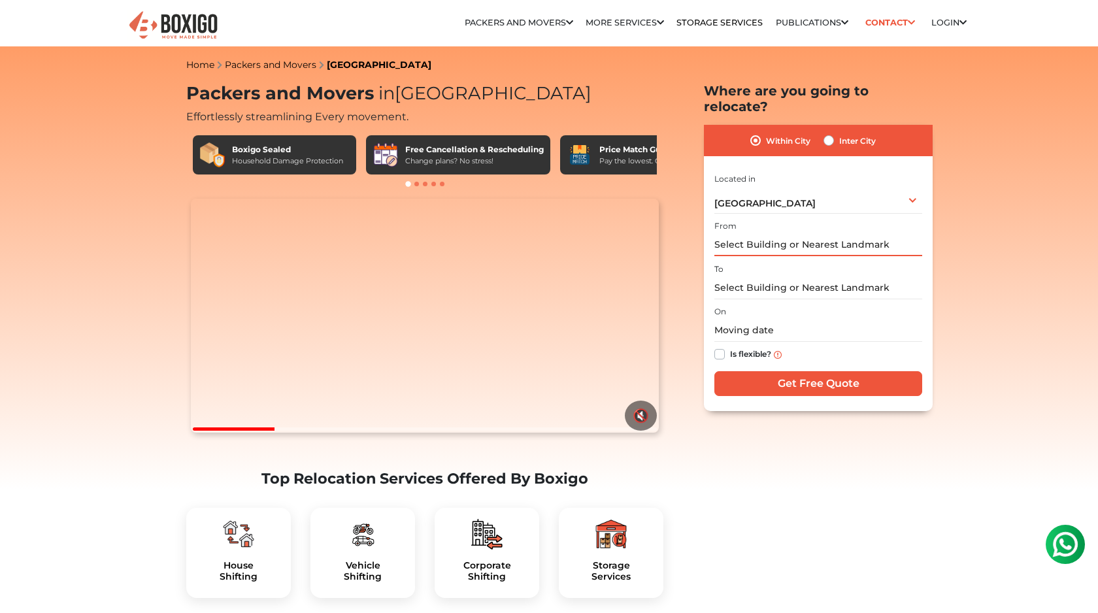
click at [735, 233] on input "text" at bounding box center [819, 244] width 208 height 23
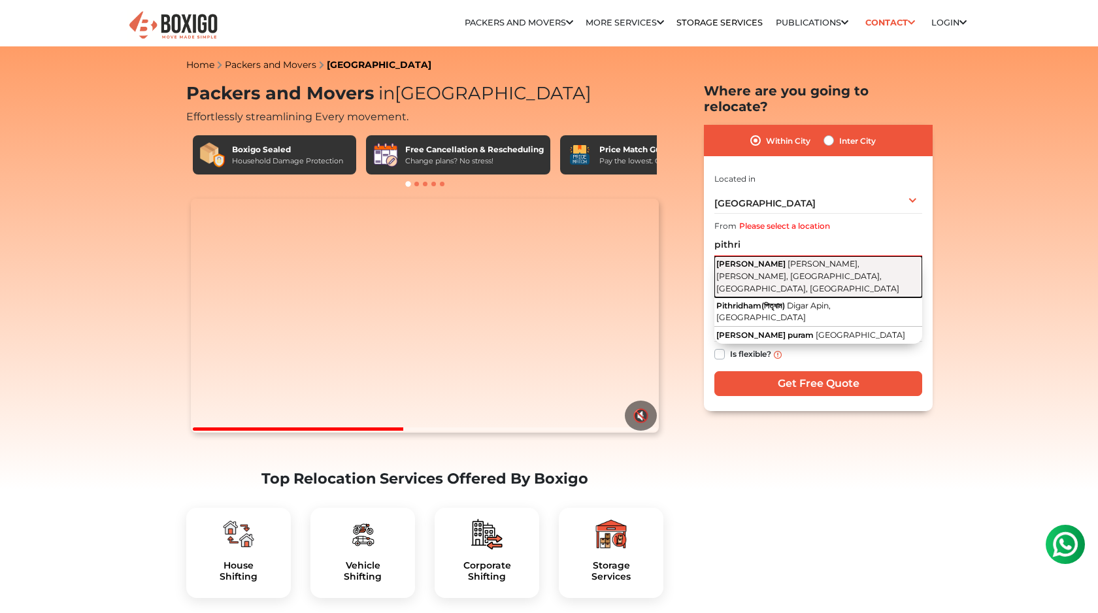
click at [752, 256] on button "[PERSON_NAME], [PERSON_NAME], [GEOGRAPHIC_DATA], [GEOGRAPHIC_DATA], [GEOGRAPHIC…" at bounding box center [819, 276] width 208 height 41
type input "[PERSON_NAME], [PERSON_NAME], [GEOGRAPHIC_DATA], [GEOGRAPHIC_DATA], [GEOGRAPHIC…"
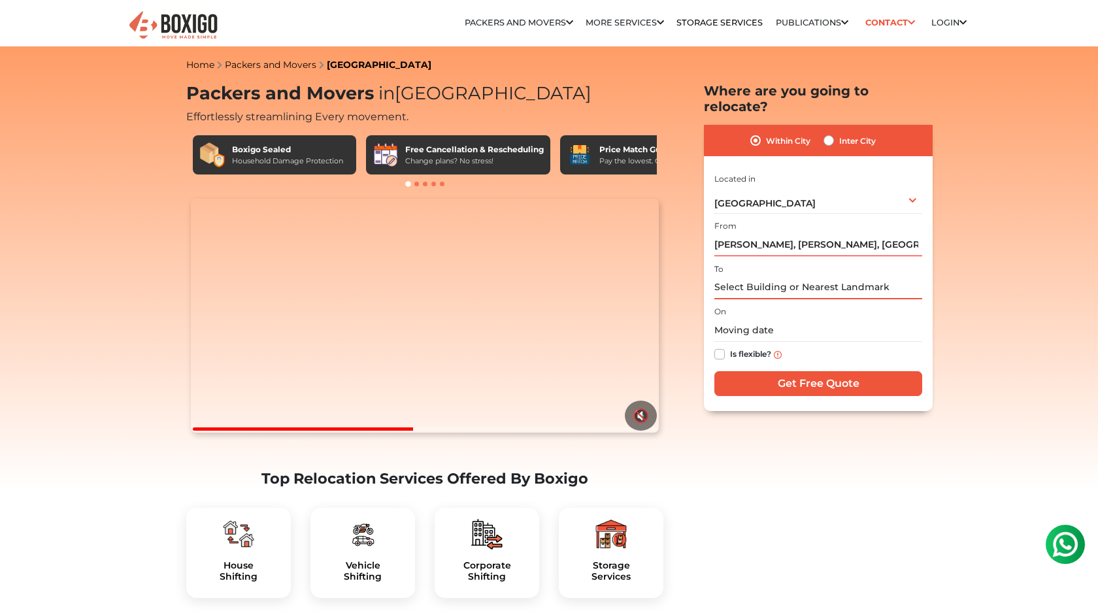
click at [741, 277] on input "text" at bounding box center [819, 288] width 208 height 23
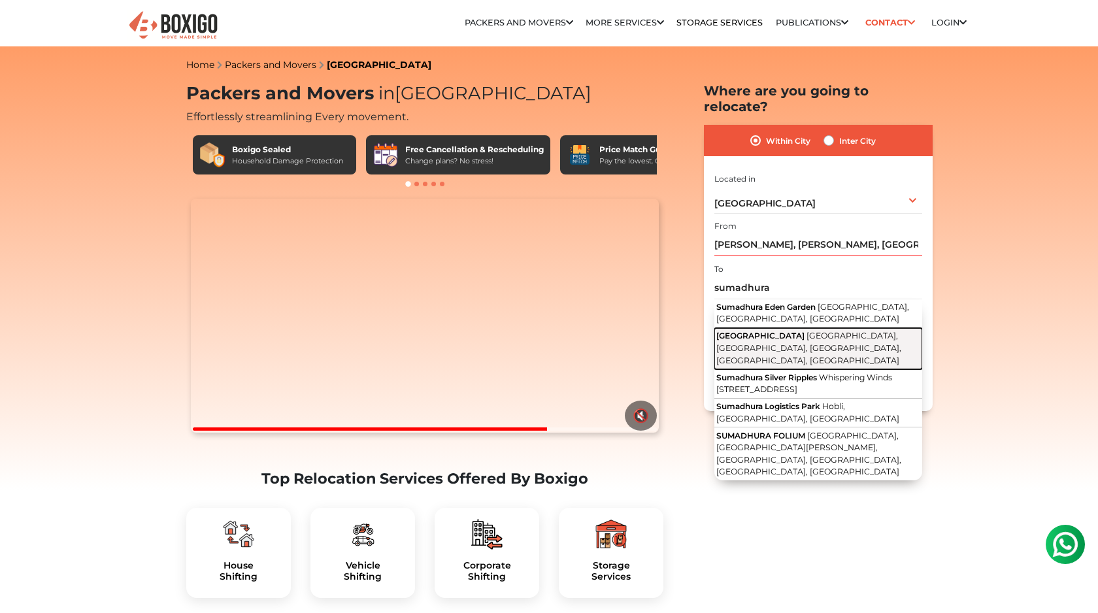
click at [764, 331] on span "[GEOGRAPHIC_DATA]" at bounding box center [760, 336] width 88 height 10
type input "[GEOGRAPHIC_DATA], [GEOGRAPHIC_DATA], [GEOGRAPHIC_DATA], [GEOGRAPHIC_DATA], [GE…"
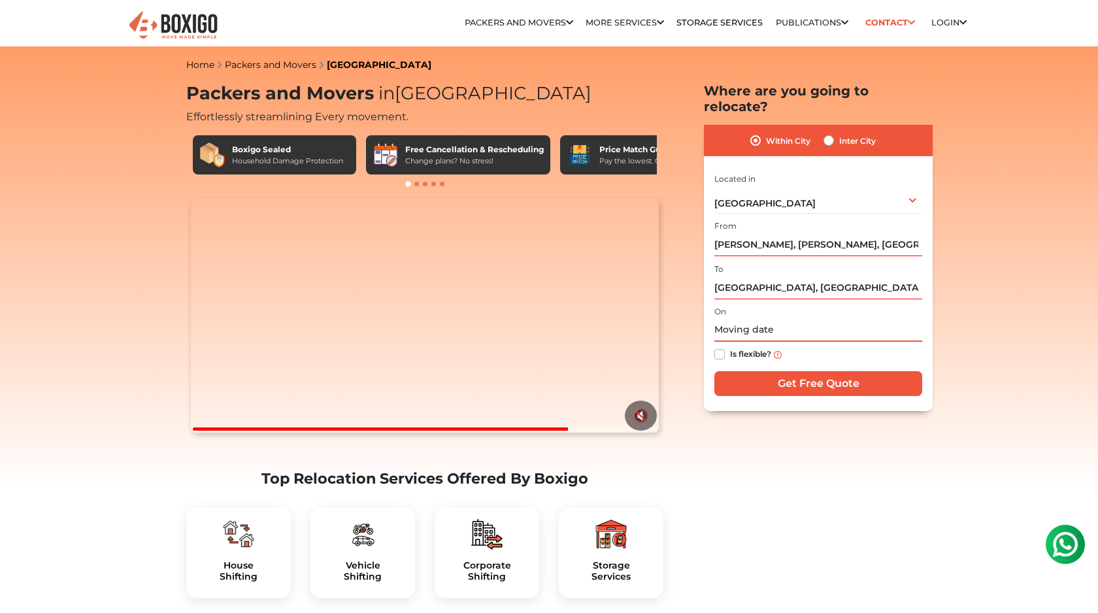
click at [739, 319] on input "text" at bounding box center [819, 330] width 208 height 23
click at [730, 346] on label "Is flexible?" at bounding box center [750, 353] width 41 height 14
click at [719, 346] on input "Is flexible?" at bounding box center [720, 352] width 10 height 13
checkbox input "true"
click at [759, 320] on input "text" at bounding box center [819, 330] width 208 height 23
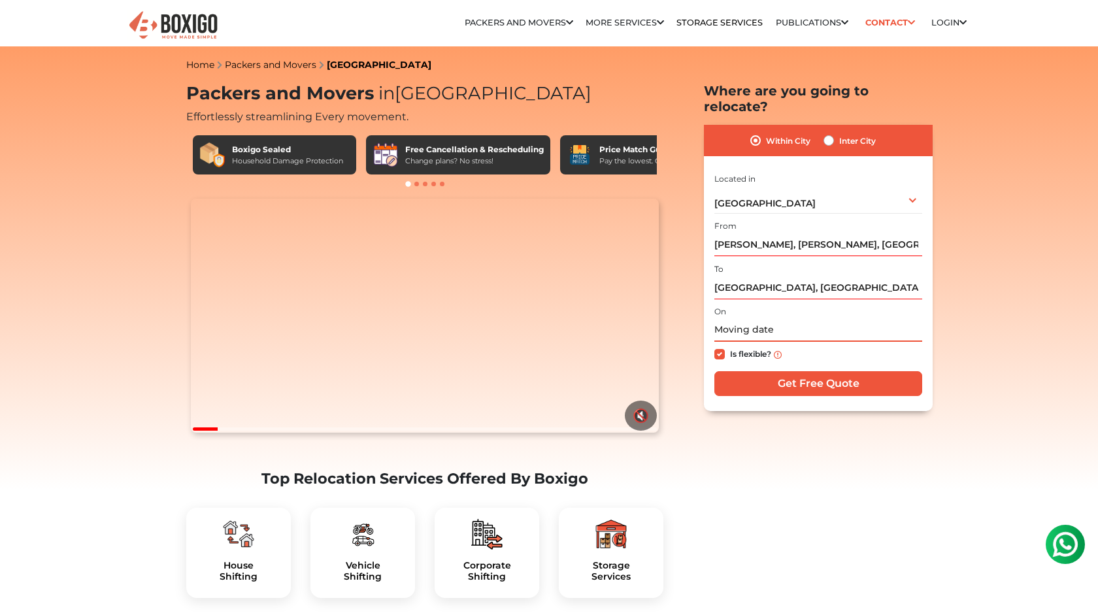
click at [770, 319] on input "text" at bounding box center [819, 330] width 208 height 23
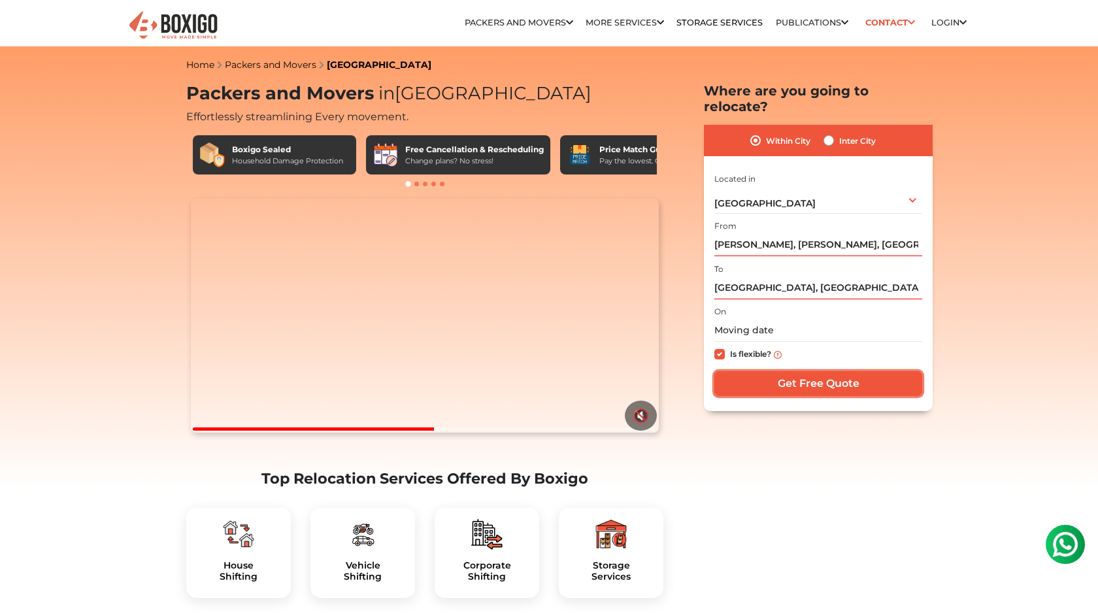
click at [773, 371] on input "Get Free Quote" at bounding box center [819, 383] width 208 height 25
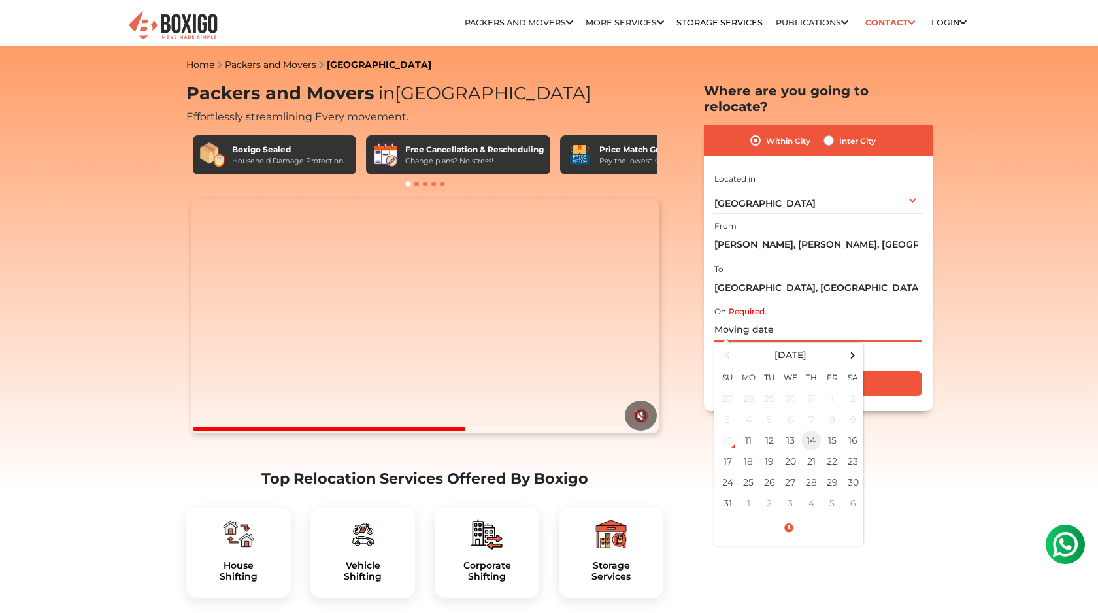
click at [814, 430] on td "14" at bounding box center [811, 440] width 21 height 21
type input "[DATE] 12:00 AM"
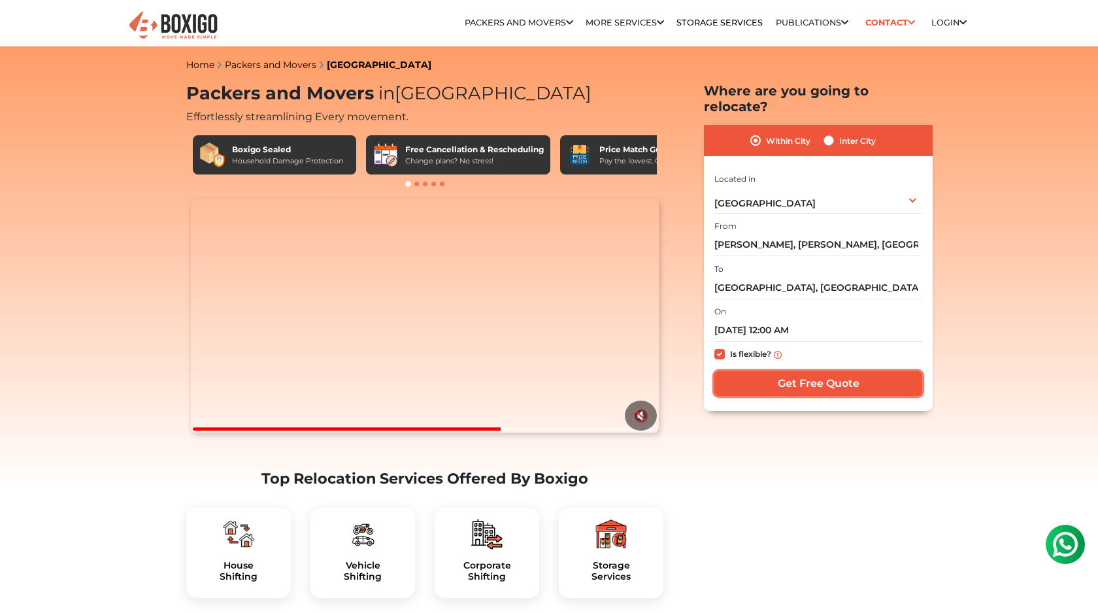
click at [827, 371] on input "Get Free Quote" at bounding box center [819, 383] width 208 height 25
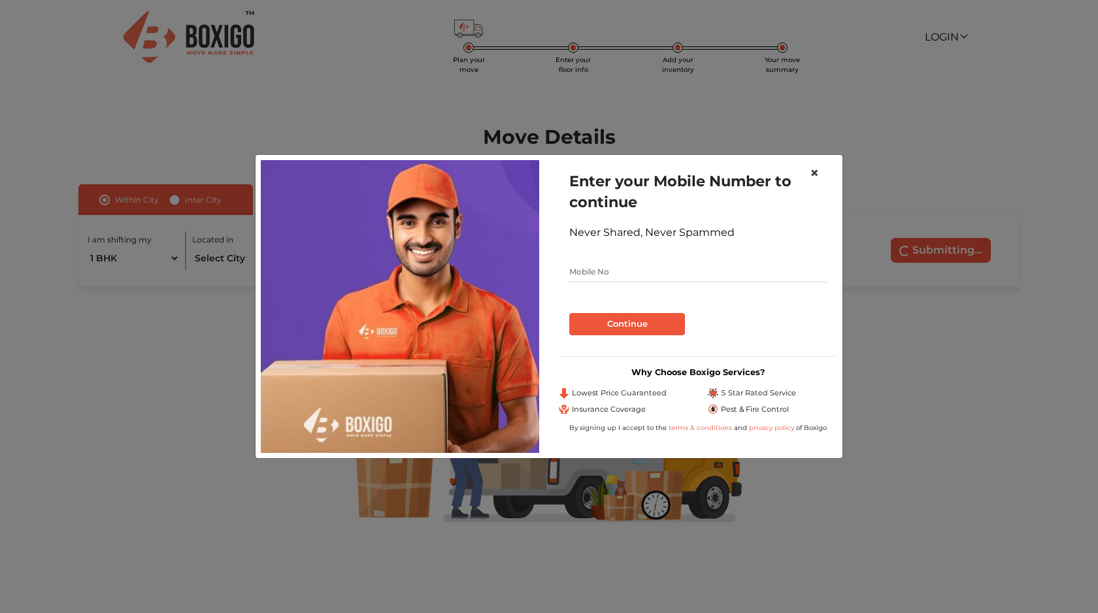
click at [811, 170] on span "×" at bounding box center [814, 172] width 9 height 19
